Goal: Register for event/course

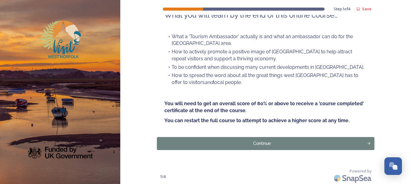
scroll to position [81, 0]
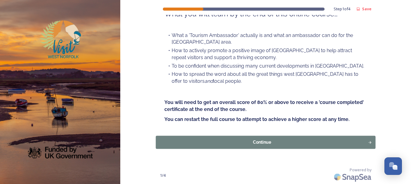
click at [225, 138] on button "Continue" at bounding box center [266, 141] width 220 height 13
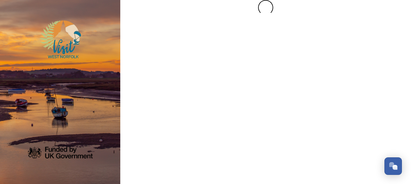
scroll to position [0, 0]
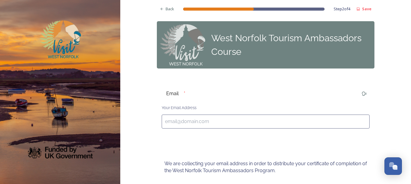
click at [202, 123] on input at bounding box center [266, 121] width 208 height 14
type input "[PERSON_NAME][EMAIL_ADDRESS][PERSON_NAME][DOMAIN_NAME]"
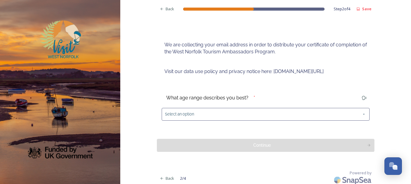
scroll to position [121, 0]
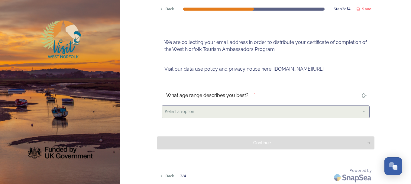
click at [234, 112] on div "Select an option" at bounding box center [266, 111] width 208 height 12
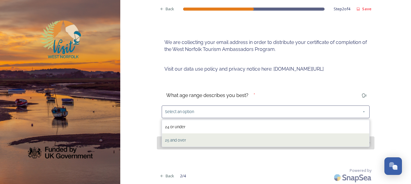
click at [203, 136] on div "25 and over" at bounding box center [265, 139] width 207 height 13
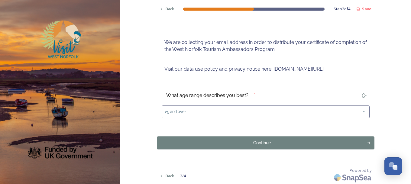
scroll to position [122, 0]
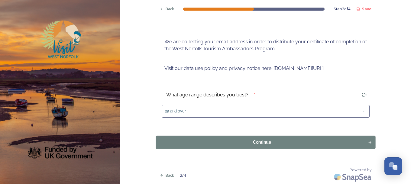
click at [247, 140] on div "Continue" at bounding box center [262, 142] width 206 height 6
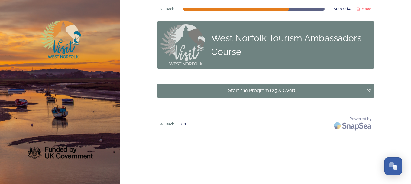
click at [218, 89] on div "Start the Program (25 & Over)" at bounding box center [262, 90] width 204 height 7
click at [251, 88] on div "Start the Program (25 & Over)" at bounding box center [262, 90] width 204 height 7
